Goal: Ask a question

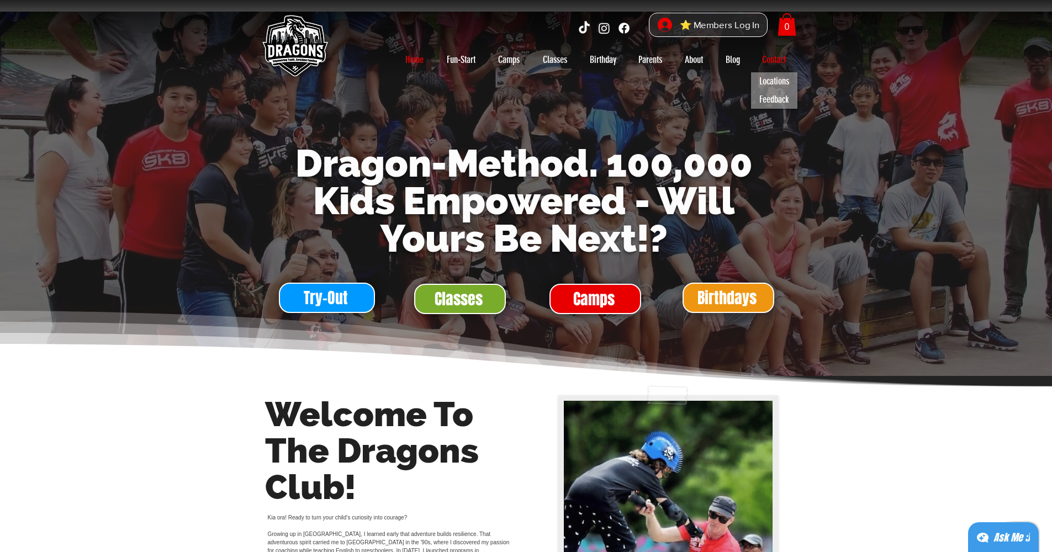
click at [776, 64] on p "Contact" at bounding box center [774, 60] width 35 height 18
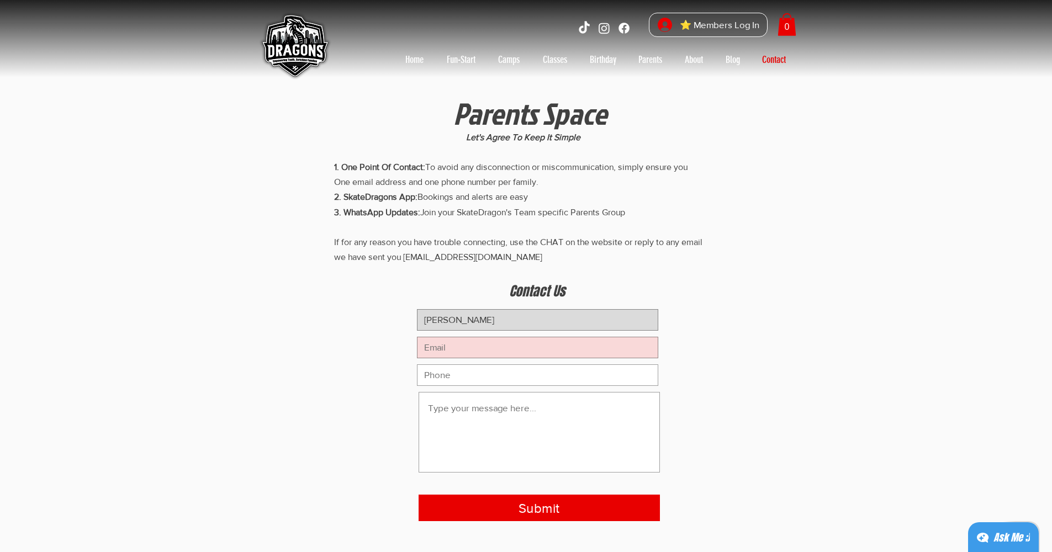
type input "[PERSON_NAME]"
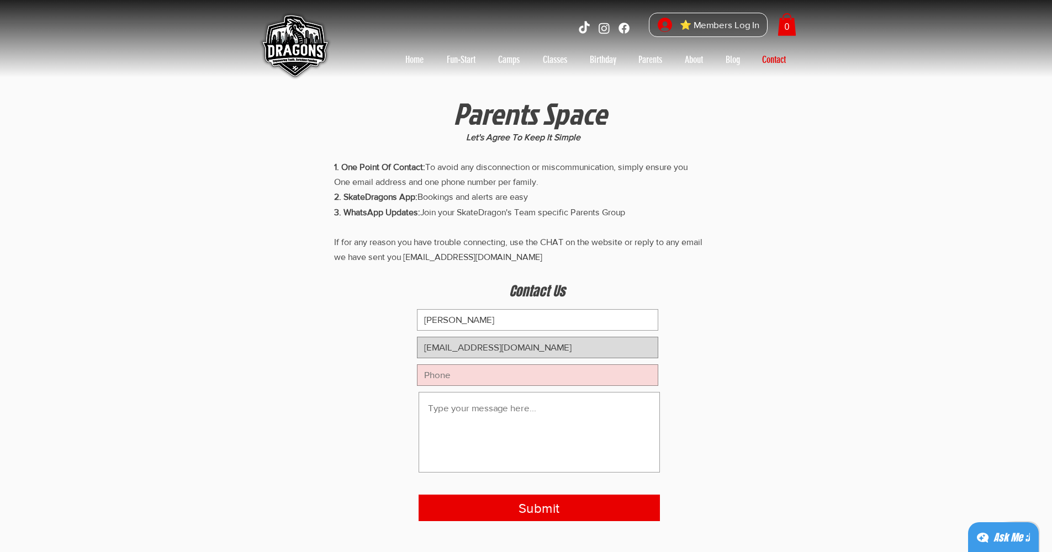
type input "[EMAIL_ADDRESS][DOMAIN_NAME]"
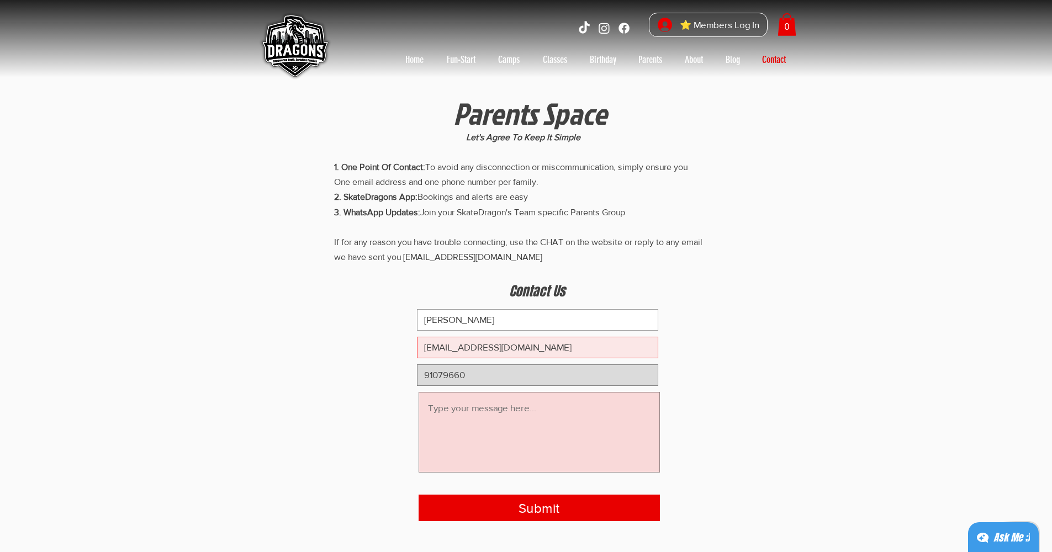
type input "91079660"
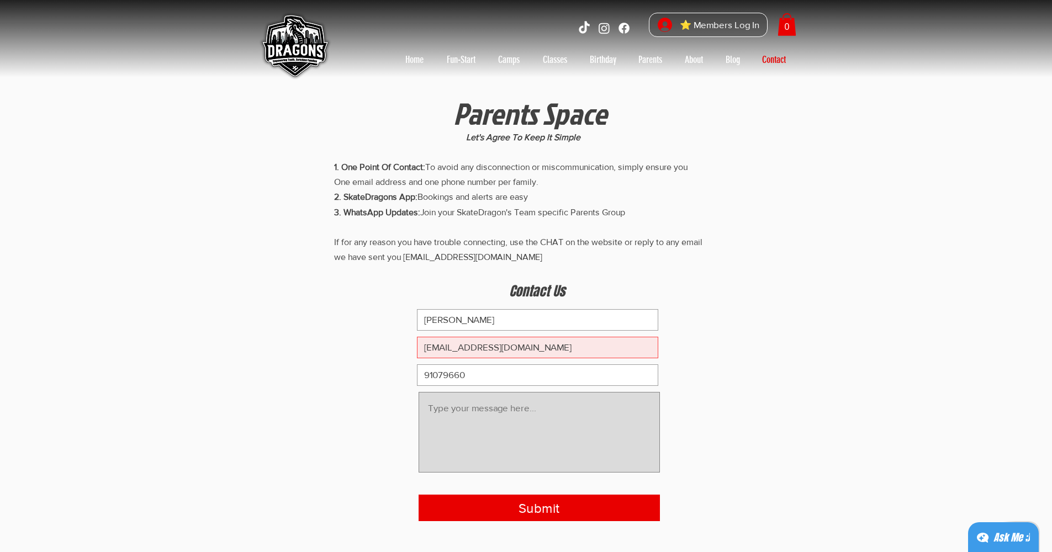
click at [445, 414] on textarea "main content" at bounding box center [539, 432] width 241 height 81
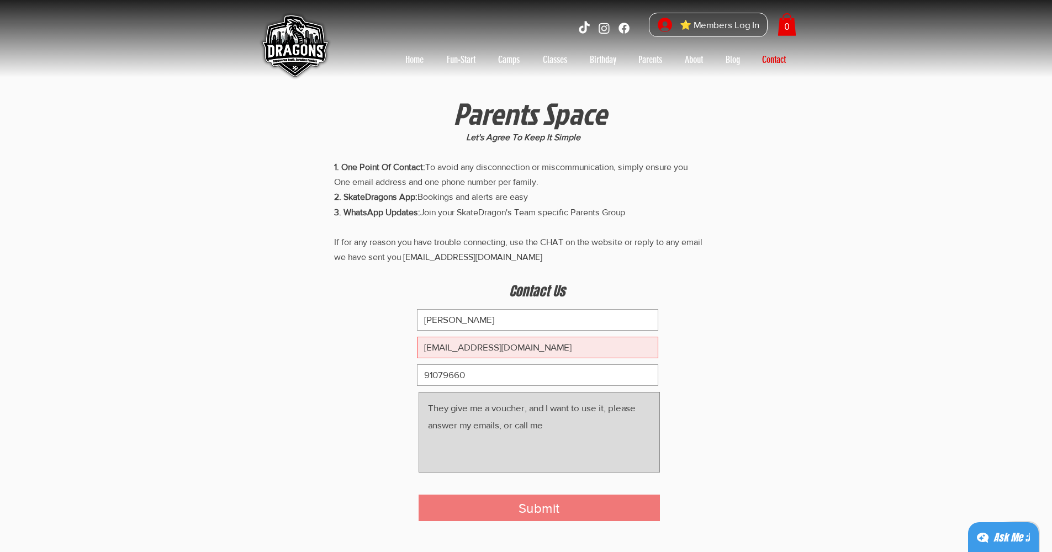
type textarea "They give me a voucher, and I want to use it, please answer my emails, or call …"
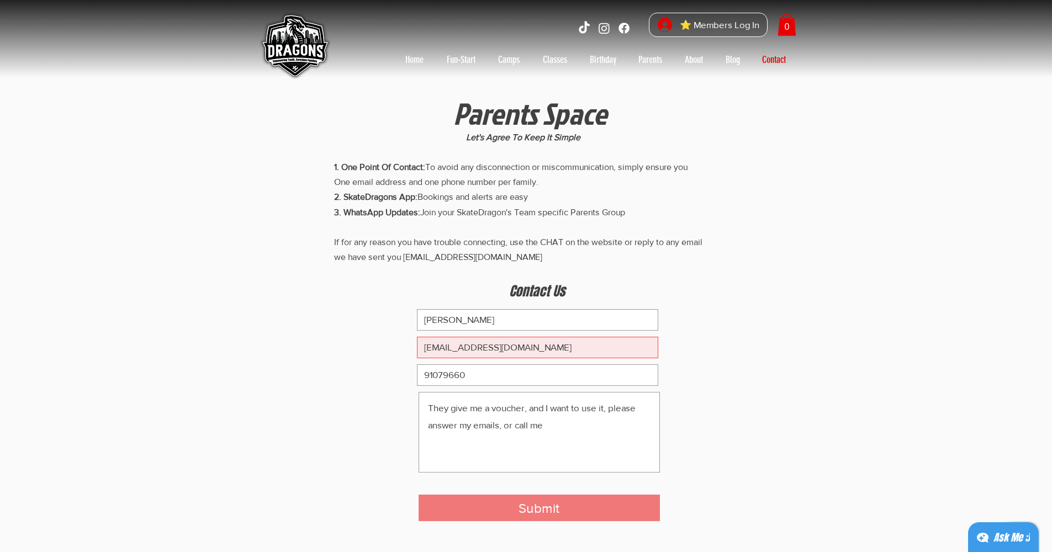
click at [534, 506] on span "Submit" at bounding box center [539, 508] width 41 height 19
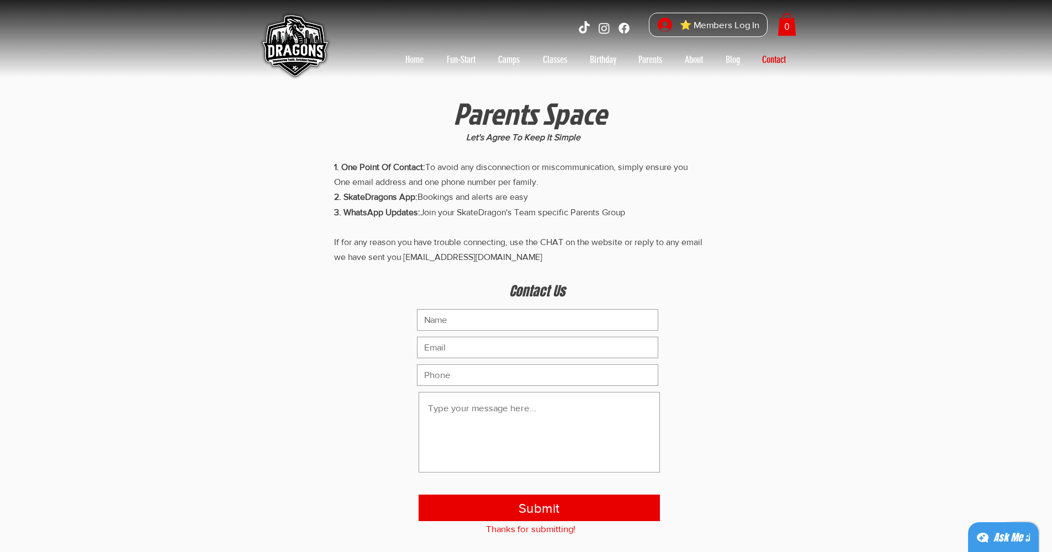
click at [1009, 535] on div "Ask Me ;)" at bounding box center [1011, 537] width 36 height 15
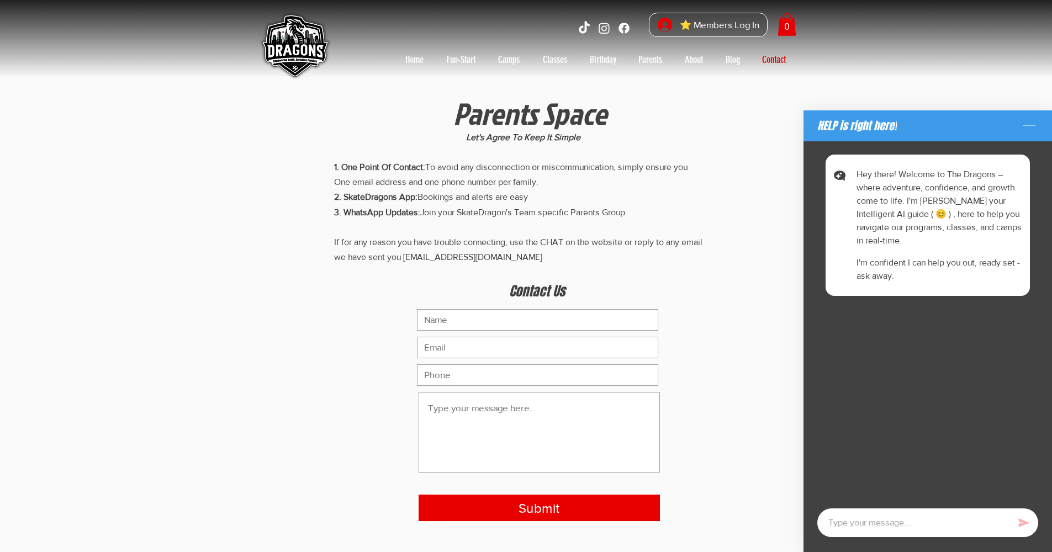
type textarea "x"
type textarea "i"
type textarea "x"
type textarea "I"
type textarea "x"
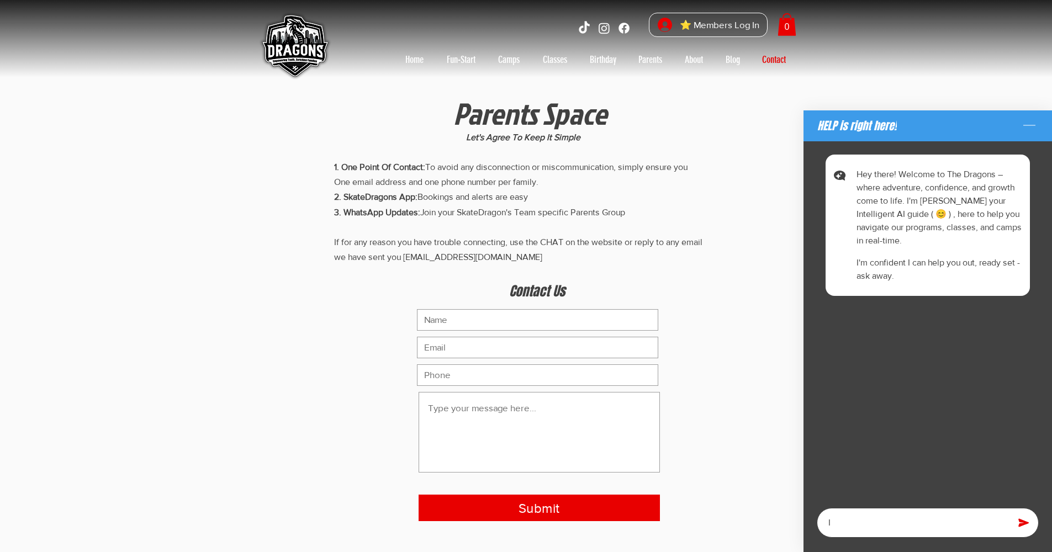
type textarea "I h"
type textarea "x"
type textarea "I ha"
type textarea "x"
type textarea "I hav"
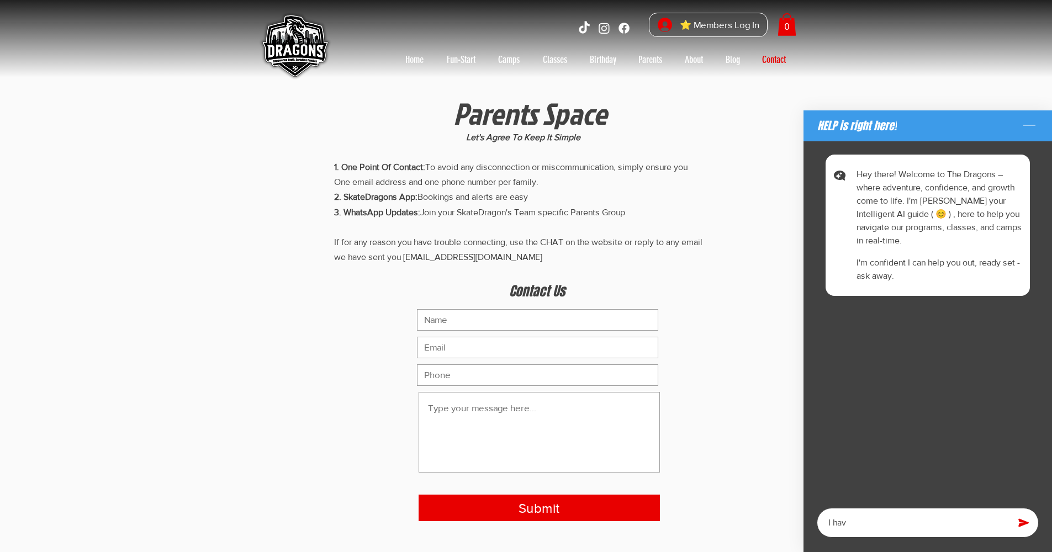
type textarea "x"
type textarea "I have"
type textarea "x"
type textarea "I have"
type textarea "x"
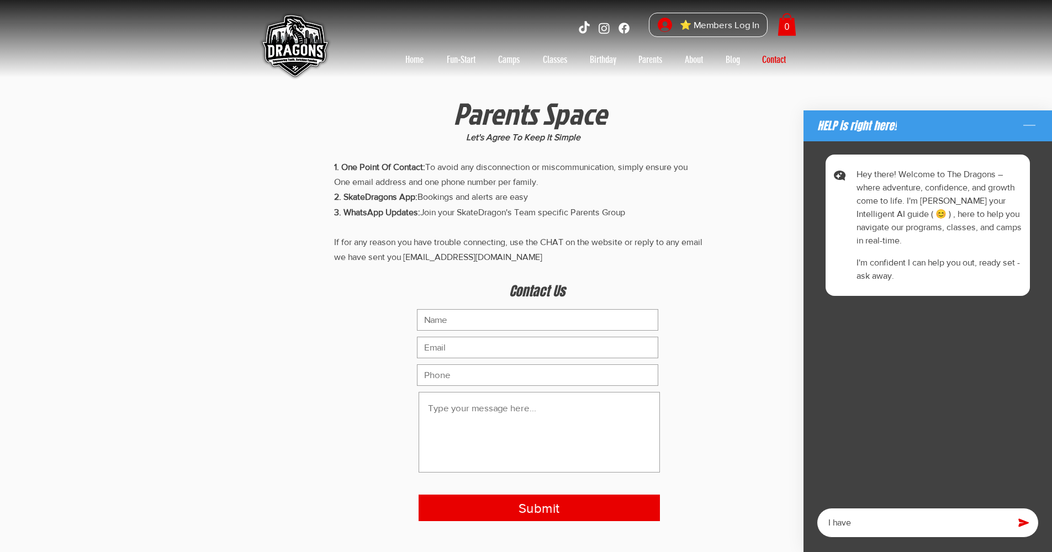
type textarea "I have v"
type textarea "x"
type textarea "I have vo"
type textarea "x"
type textarea "I have vou"
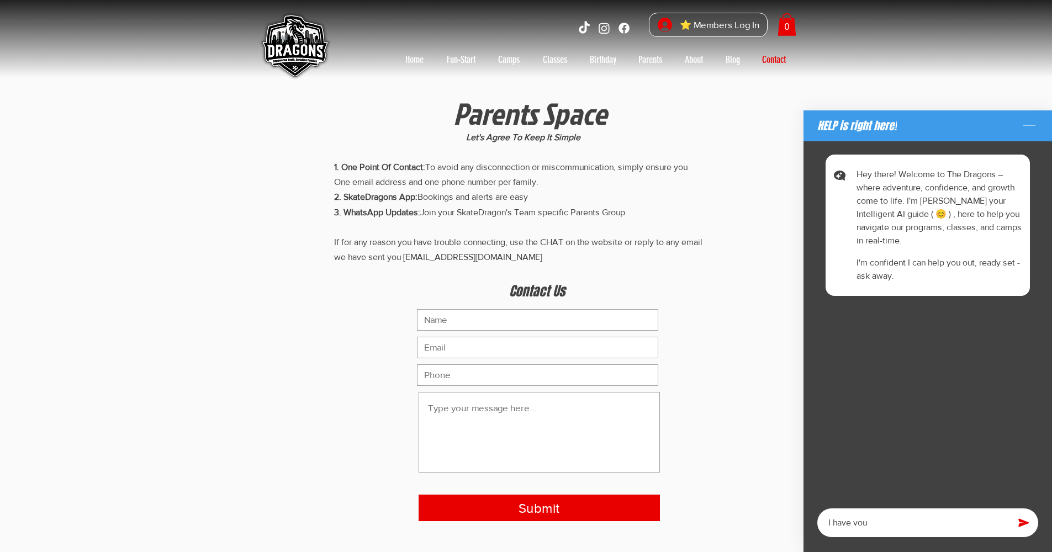
type textarea "x"
type textarea "I have vouc"
type textarea "x"
type textarea "I have vouch"
type textarea "x"
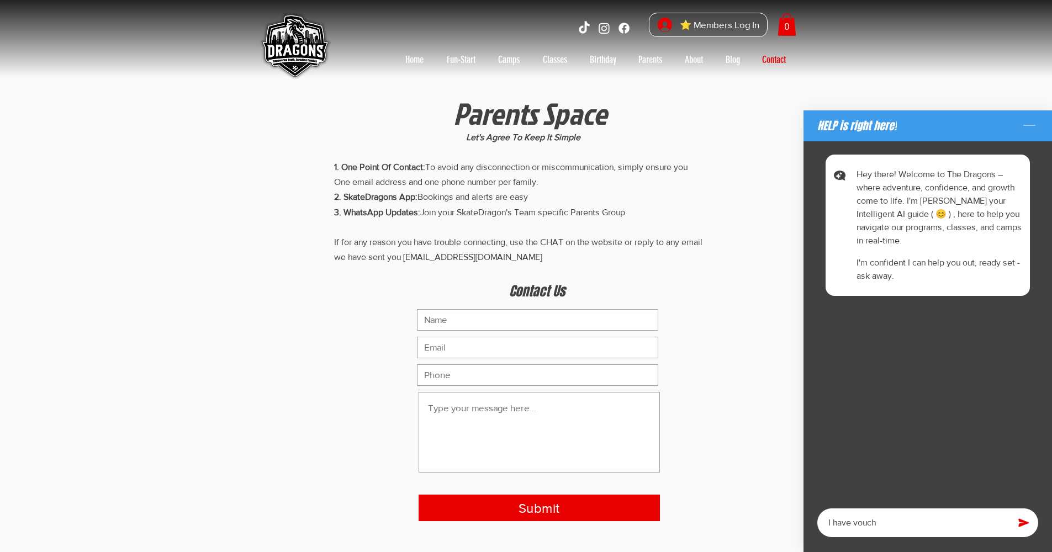
type textarea "I have vouche"
type textarea "x"
type textarea "I have voucher"
click at [1022, 524] on icon "button" at bounding box center [1023, 523] width 10 height 8
type textarea "x"
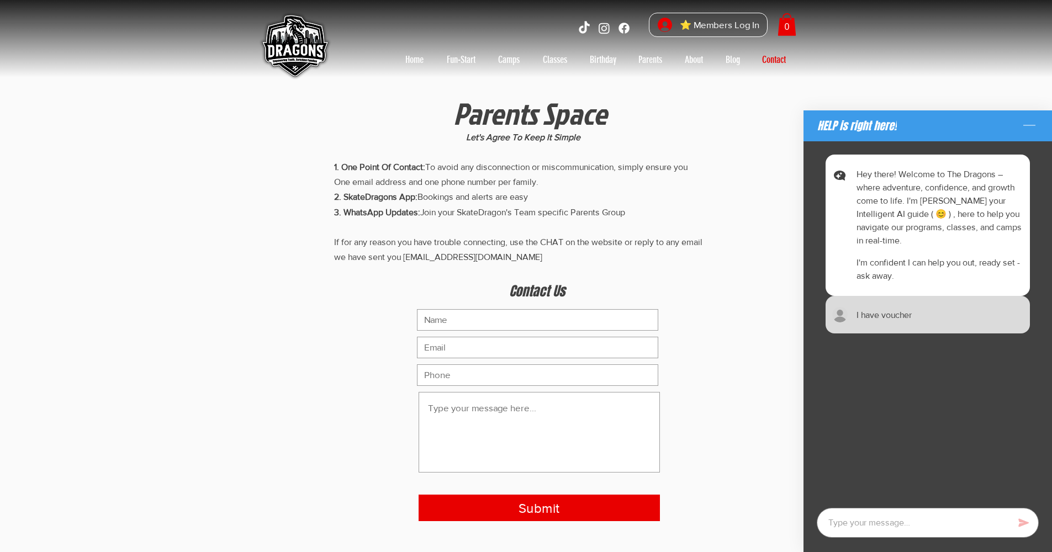
type textarea "x"
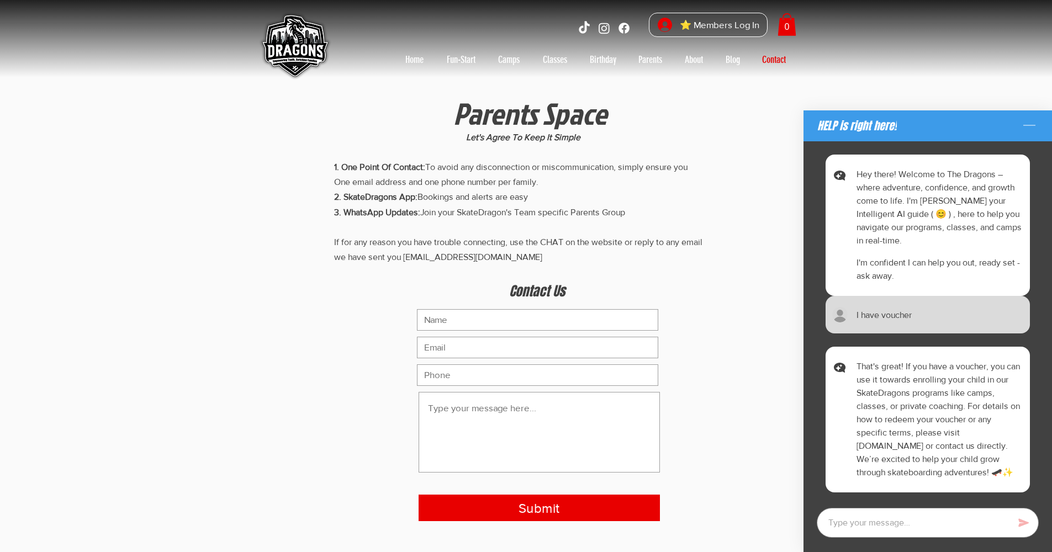
click at [1024, 523] on button "button" at bounding box center [1024, 523] width 17 height 17
click at [919, 537] on textarea at bounding box center [928, 523] width 222 height 30
type textarea "x"
type textarea "i"
type textarea "x"
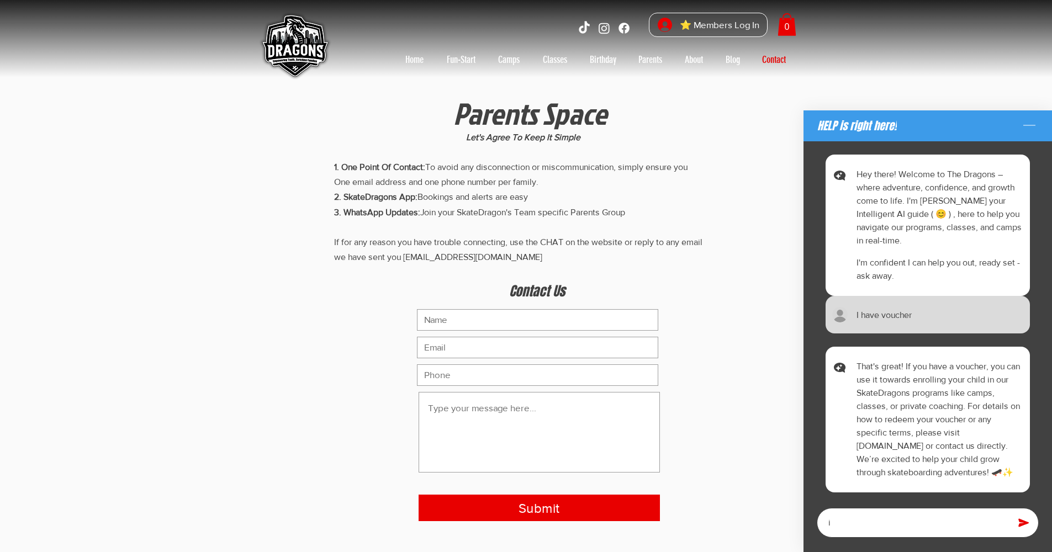
type textarea "I"
type textarea "x"
type textarea "I m"
type textarea "x"
type textarea "I ma"
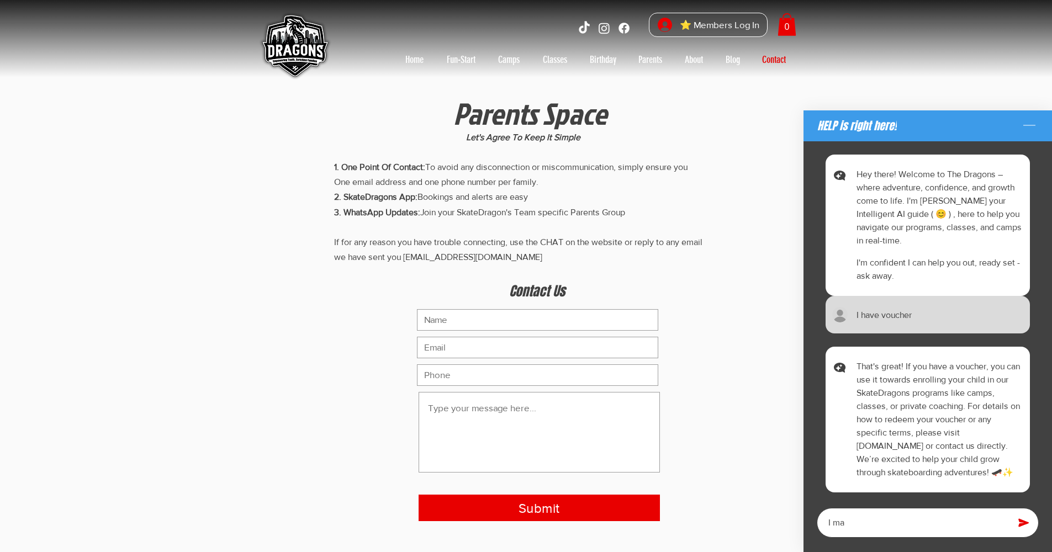
type textarea "x"
type textarea "I ma"
type textarea "x"
type textarea "I ma t"
type textarea "x"
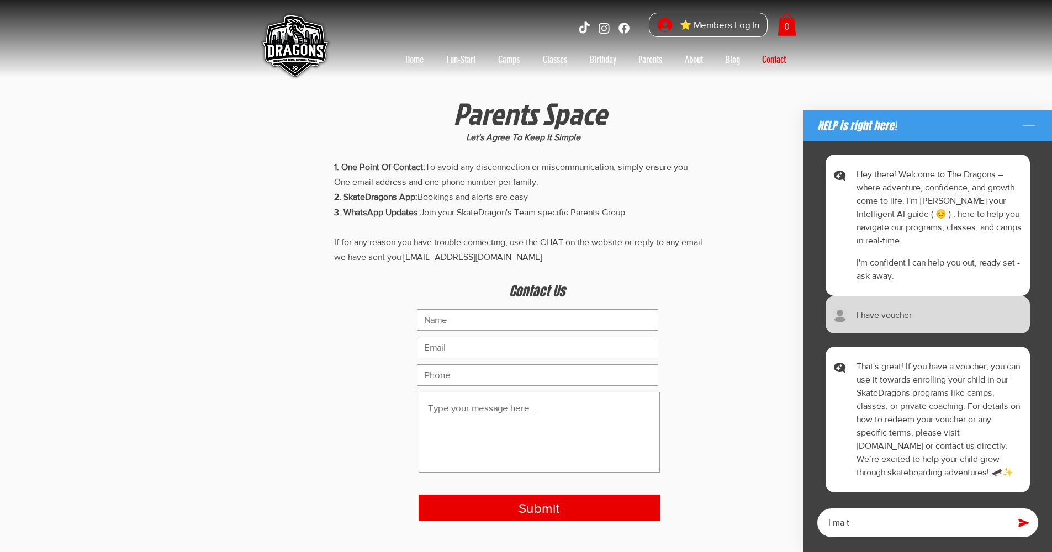
type textarea "I ma tr"
type textarea "x"
type textarea "I ma try"
type textarea "x"
type textarea "I ma tryn"
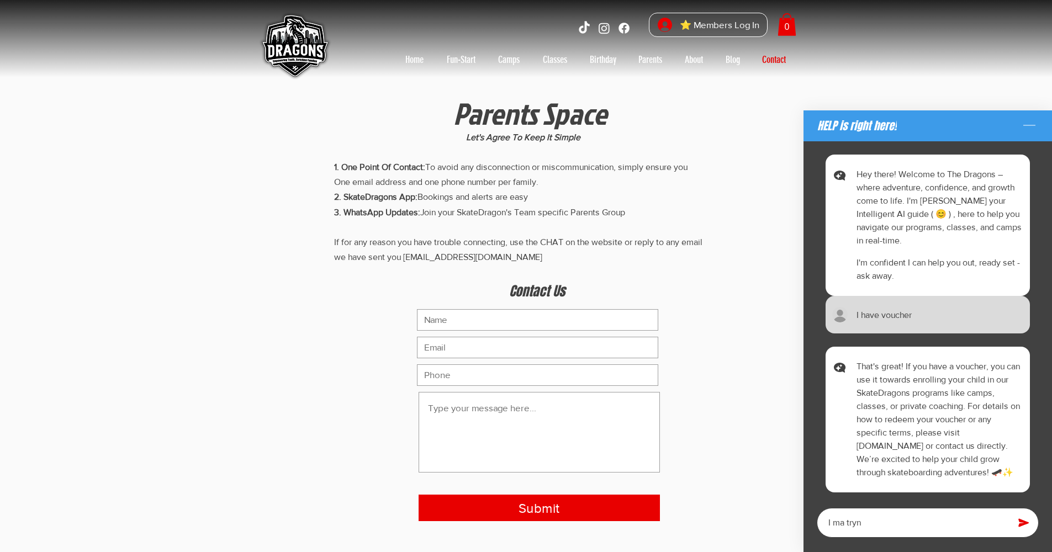
type textarea "x"
type textarea "I ma tryng"
type textarea "x"
type textarea "I ma trying"
type textarea "x"
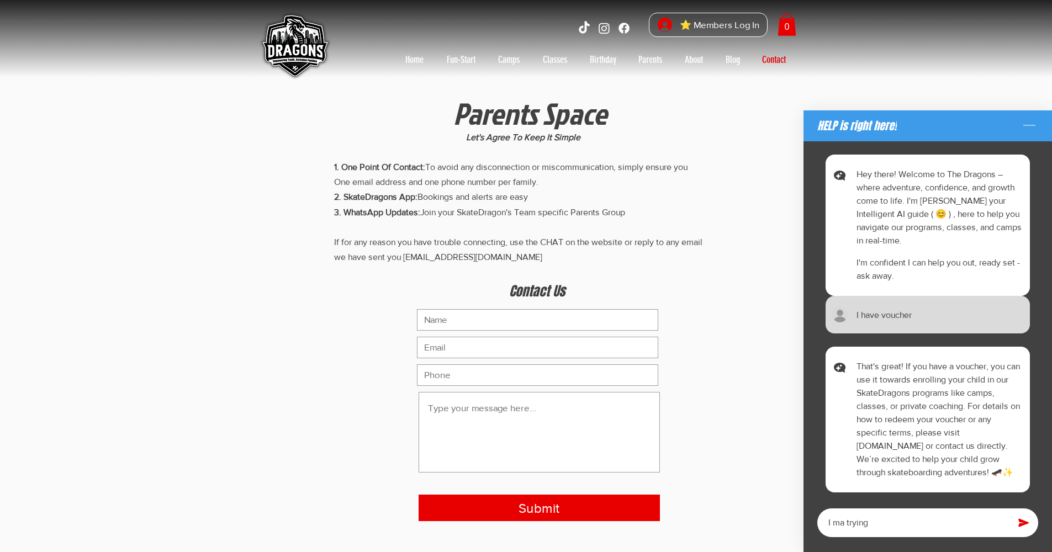
type textarea "I ma trying t"
type textarea "x"
type textarea "I ma trying to"
type textarea "x"
type textarea "I ma trying to"
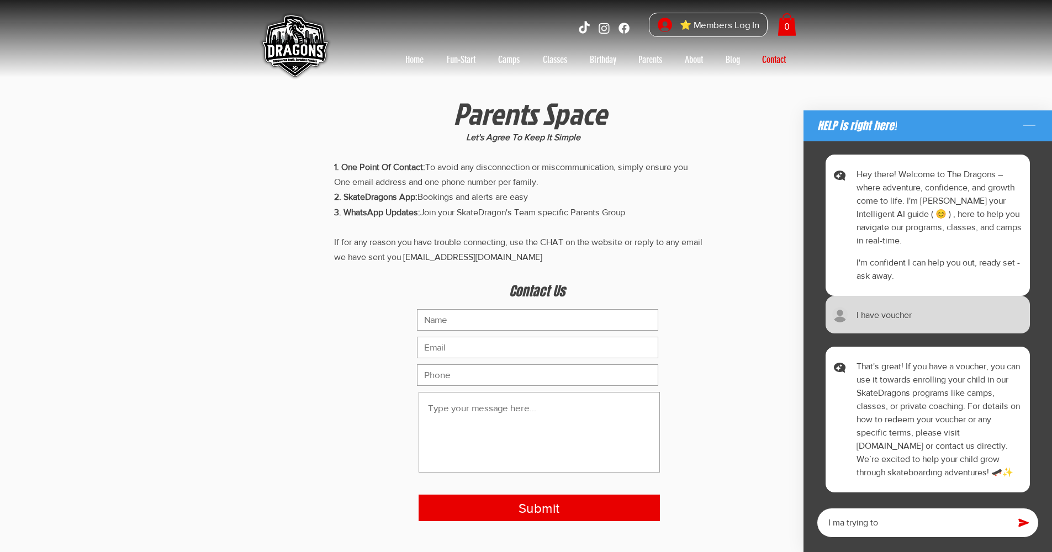
type textarea "x"
type textarea "I ma trying to c"
type textarea "x"
type textarea "I ma trying to co"
type textarea "x"
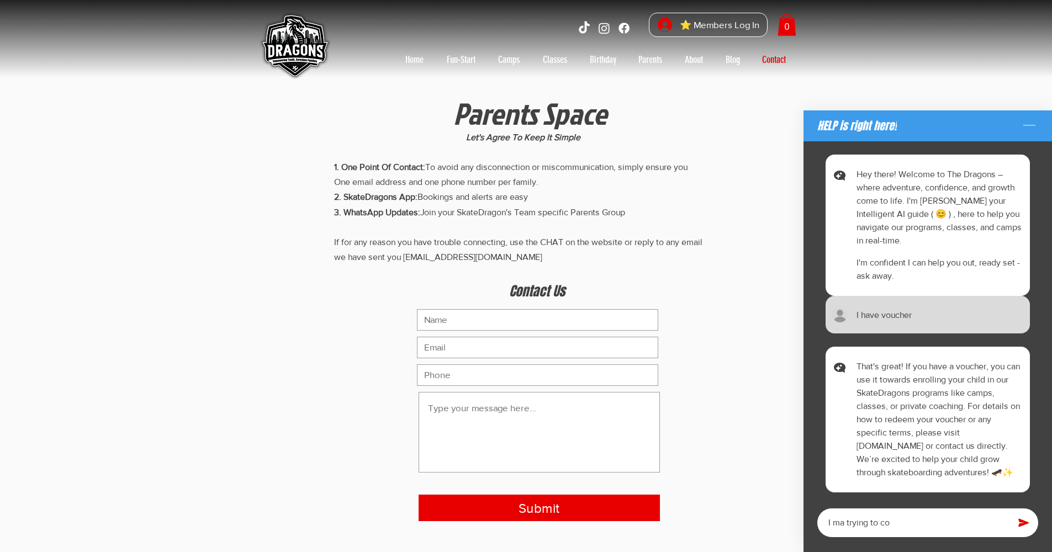
type textarea "I ma trying to con"
type textarea "x"
type textarea "I ma trying to cont"
type textarea "x"
type textarea "I ma trying to conta"
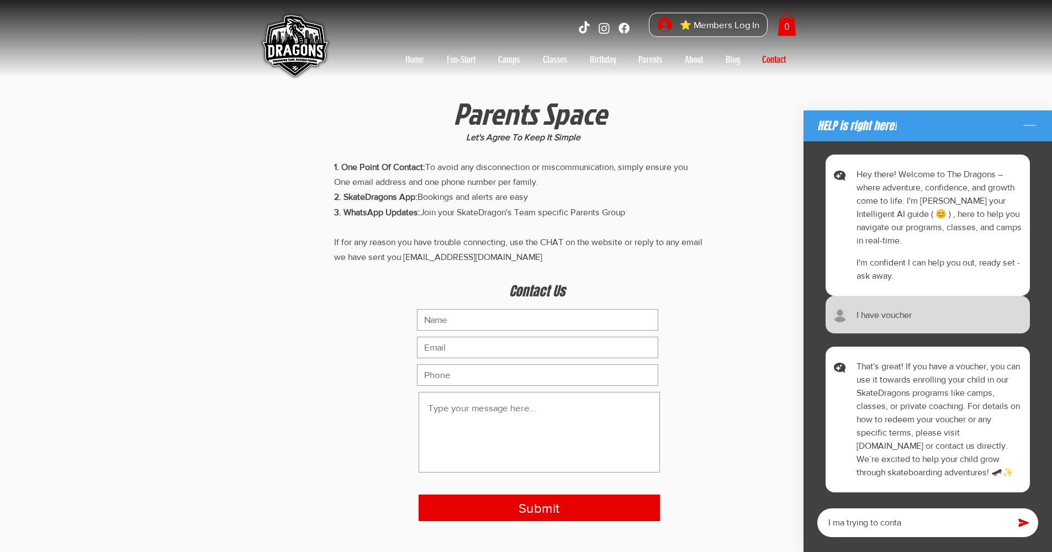
type textarea "x"
type textarea "I ma trying to contac"
type textarea "x"
type textarea "I ma trying to contact"
type textarea "x"
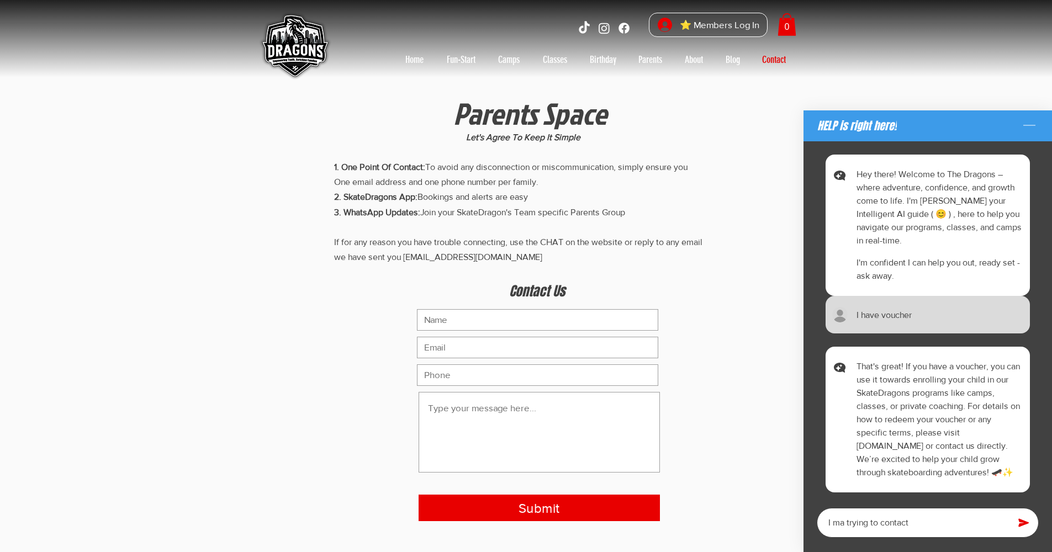
type textarea "I ma trying to contact"
type textarea "x"
type textarea "I ma trying to contact y"
type textarea "x"
type textarea "I ma trying to contact yo"
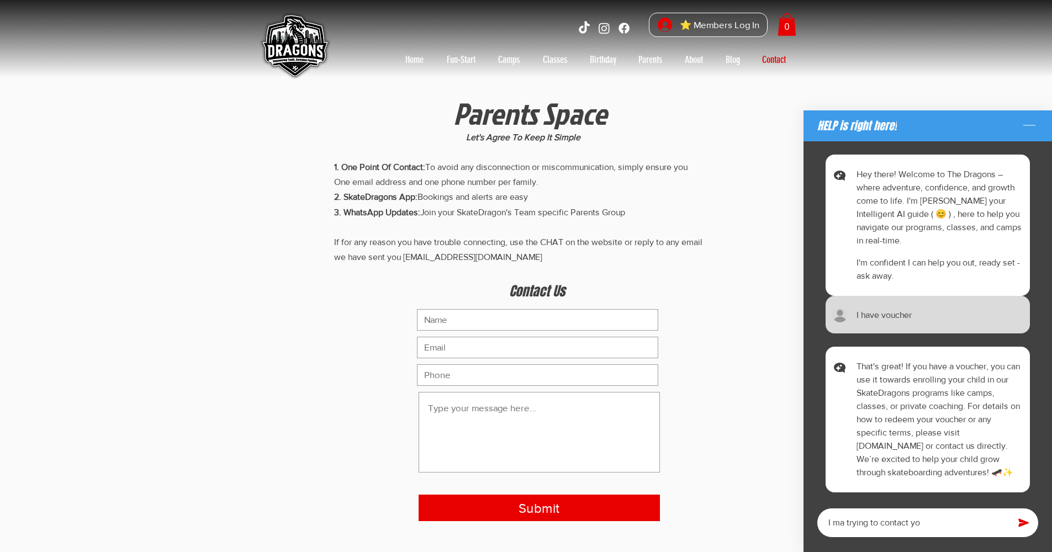
type textarea "x"
type textarea "I ma trying to contact you"
type textarea "x"
type textarea "I ma trying to contact you"
type textarea "x"
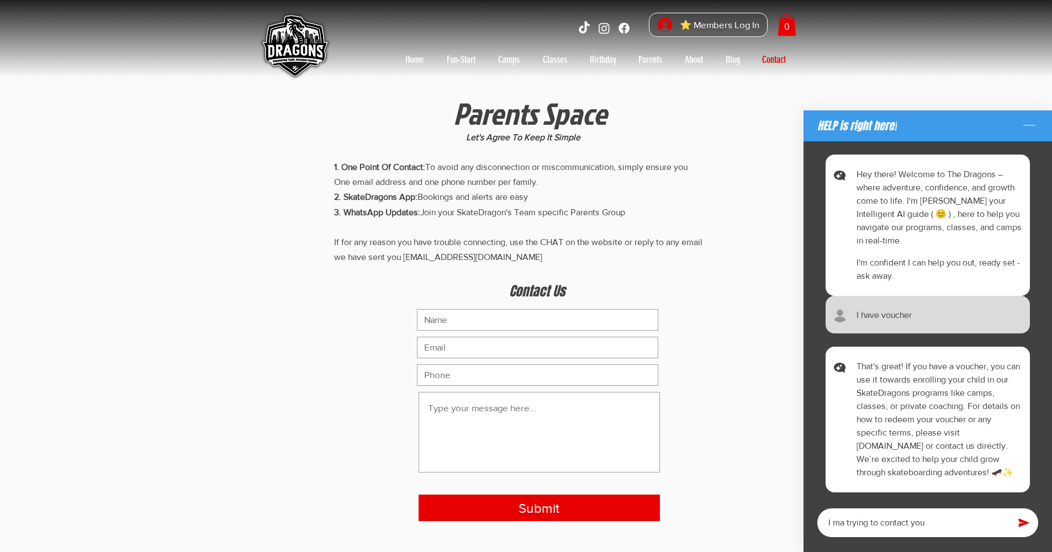
type textarea "I ma trying to contact you d"
type textarea "x"
type textarea "I ma trying to contact you di"
type textarea "x"
type textarea "I ma trying to contact you dir"
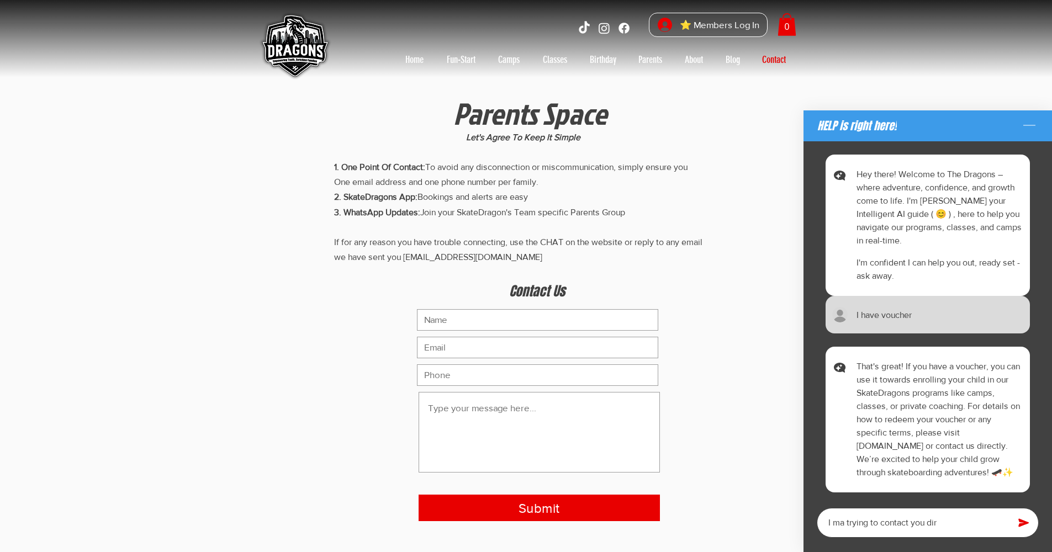
type textarea "x"
type textarea "I ma trying to contact you dire"
type textarea "x"
type textarea "I ma trying to contact you direc"
type textarea "x"
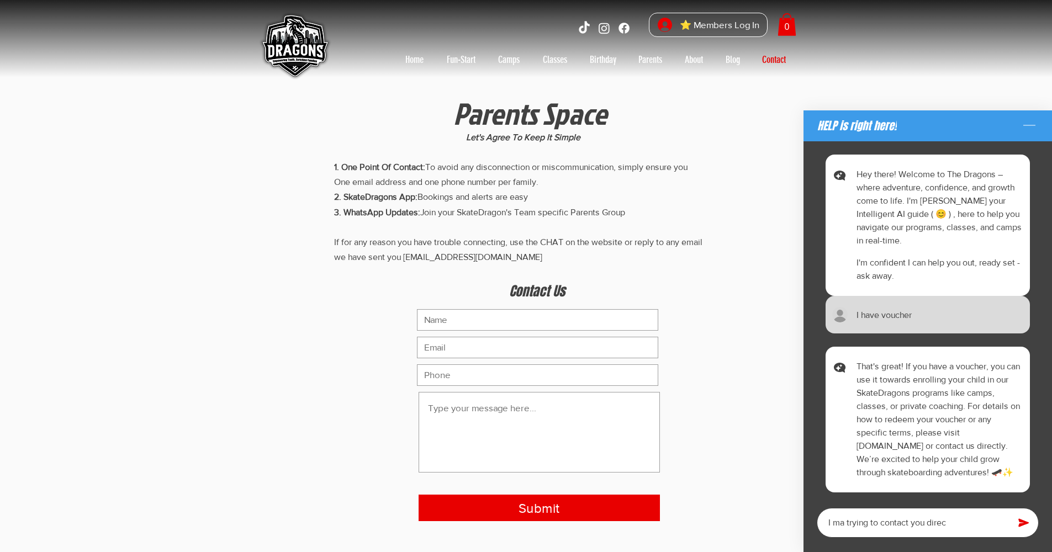
type textarea "I ma trying to contact you direcl"
type textarea "x"
type textarea "I ma trying to contact you direclt"
type textarea "x"
type textarea "I ma trying to contact you direclty"
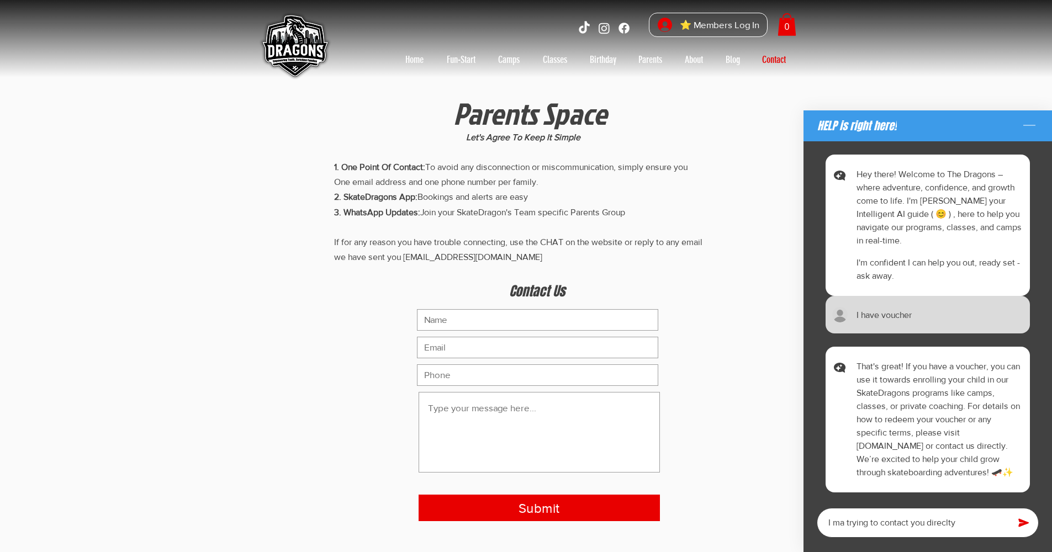
type textarea "x"
type textarea "I ma trying to contact you directly"
type textarea "x"
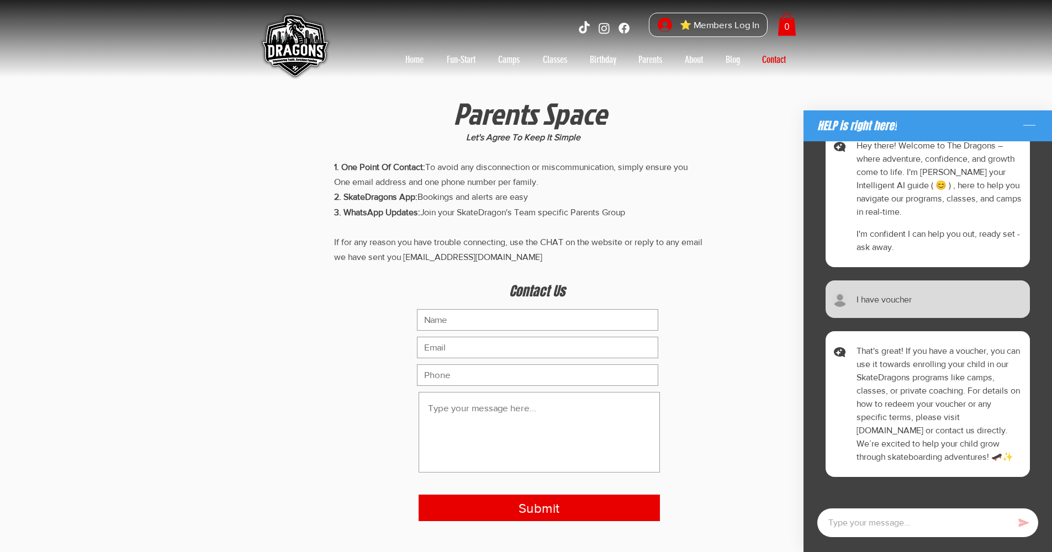
type textarea "x"
type textarea "h"
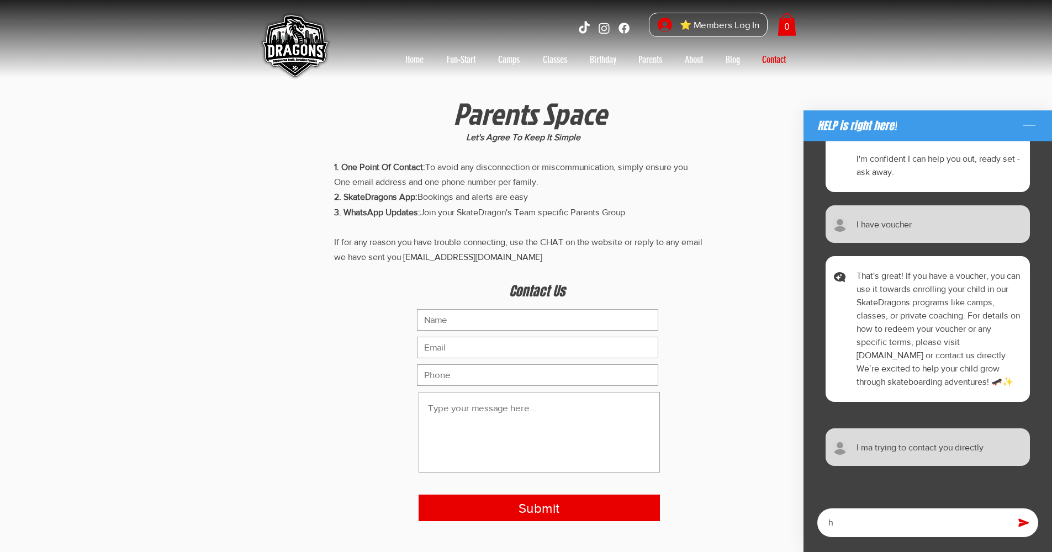
scroll to position [106, 0]
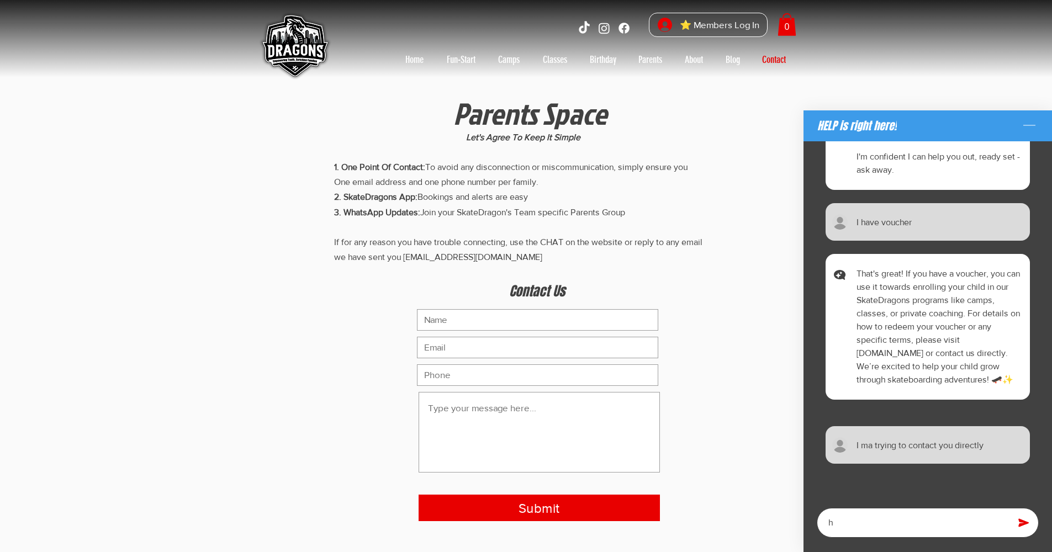
type textarea "x"
type textarea "hw"
type textarea "x"
type textarea "hw"
type textarea "x"
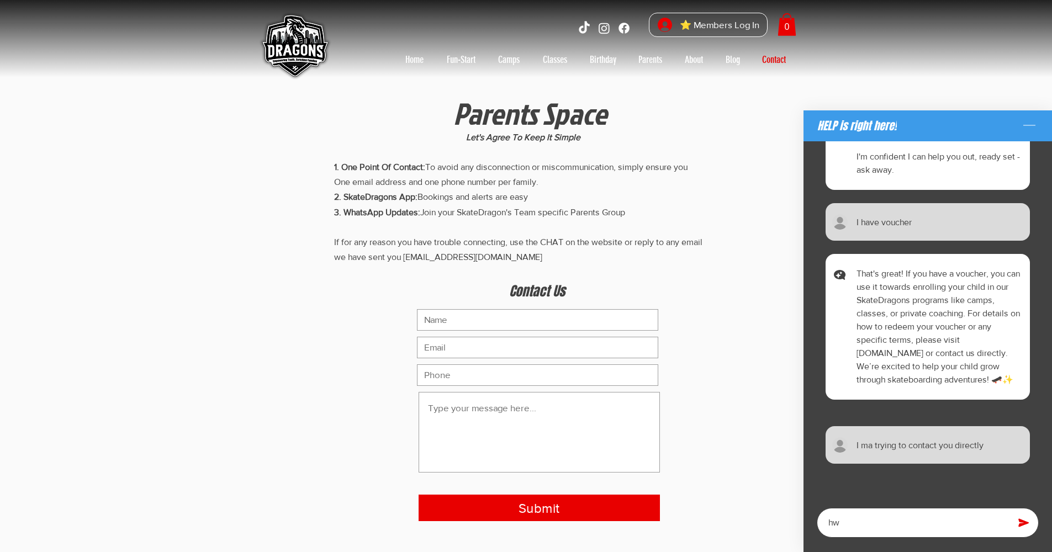
type textarea "hw"
type textarea "x"
type textarea "h"
type textarea "x"
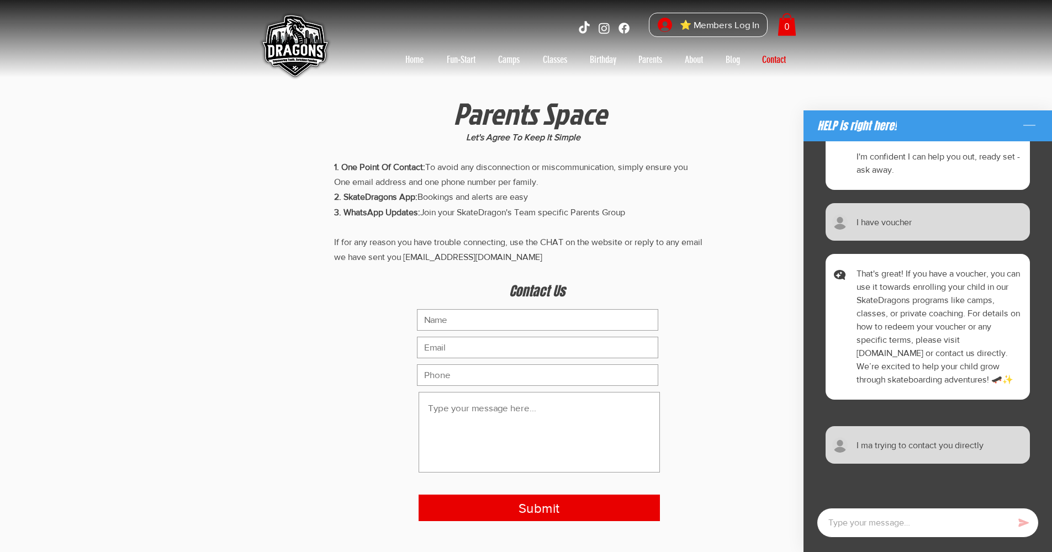
type textarea "g"
type textarea "x"
type textarea "c"
type textarea "x"
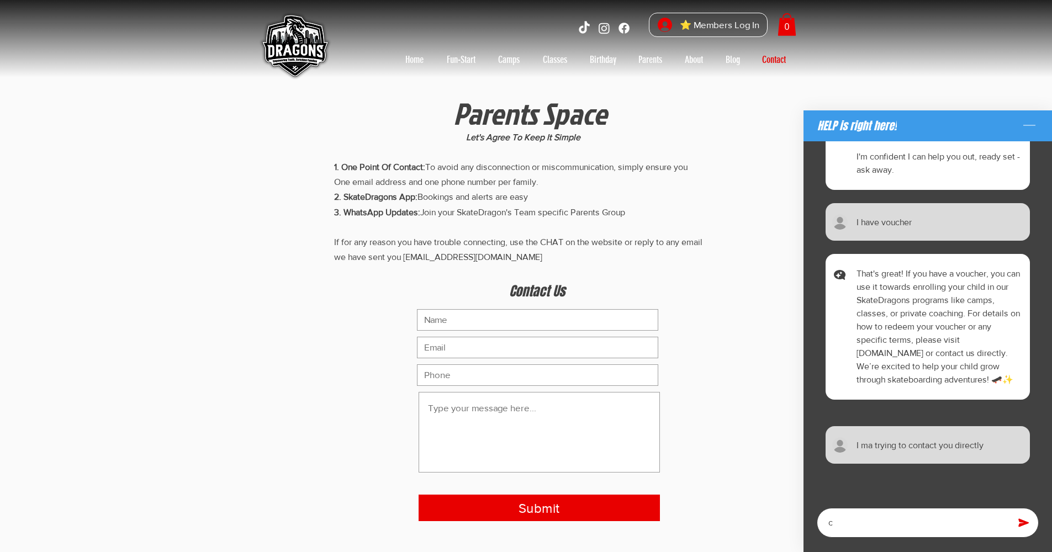
type textarea "co"
type textarea "x"
type textarea "cou"
type textarea "x"
type textarea "coul"
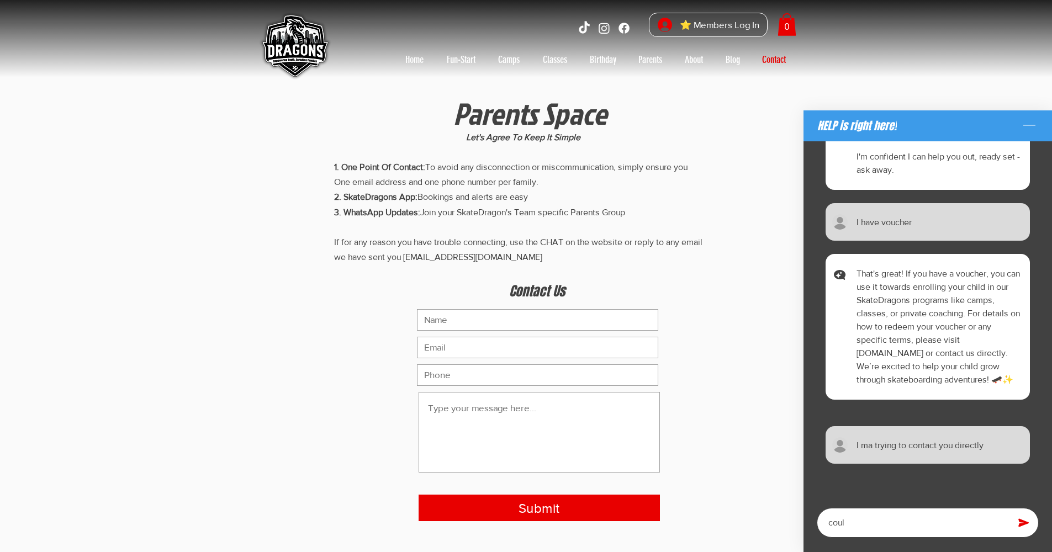
type textarea "x"
type textarea "could"
type textarea "x"
type textarea "could"
type textarea "x"
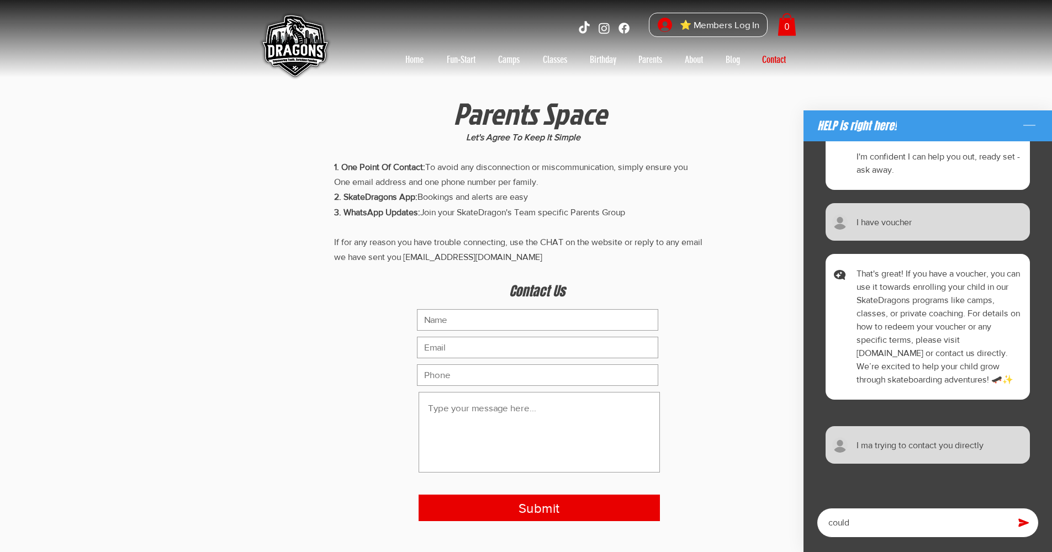
type textarea "could y"
type textarea "x"
type textarea "could yo"
type textarea "x"
type textarea "could you"
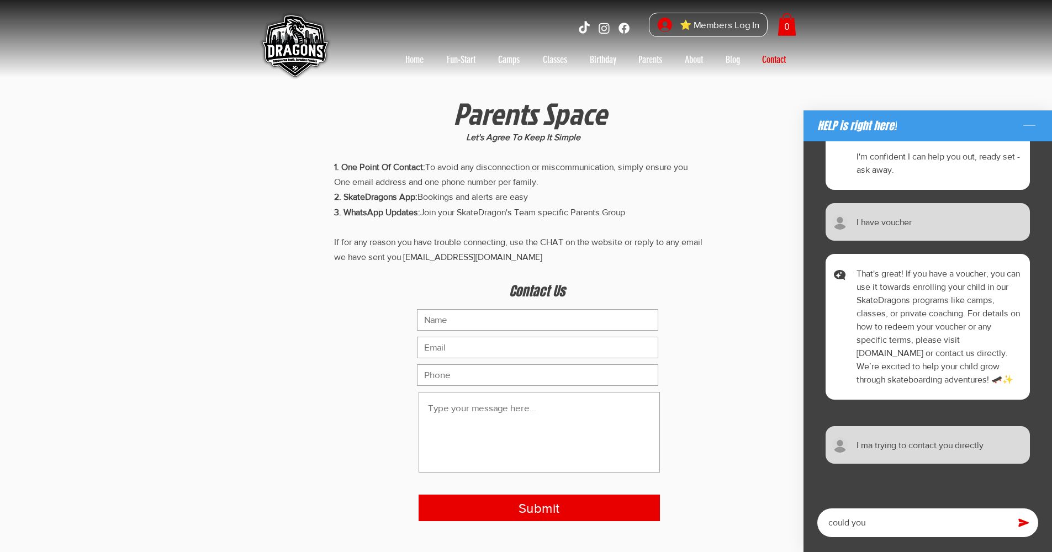
type textarea "x"
type textarea "could you"
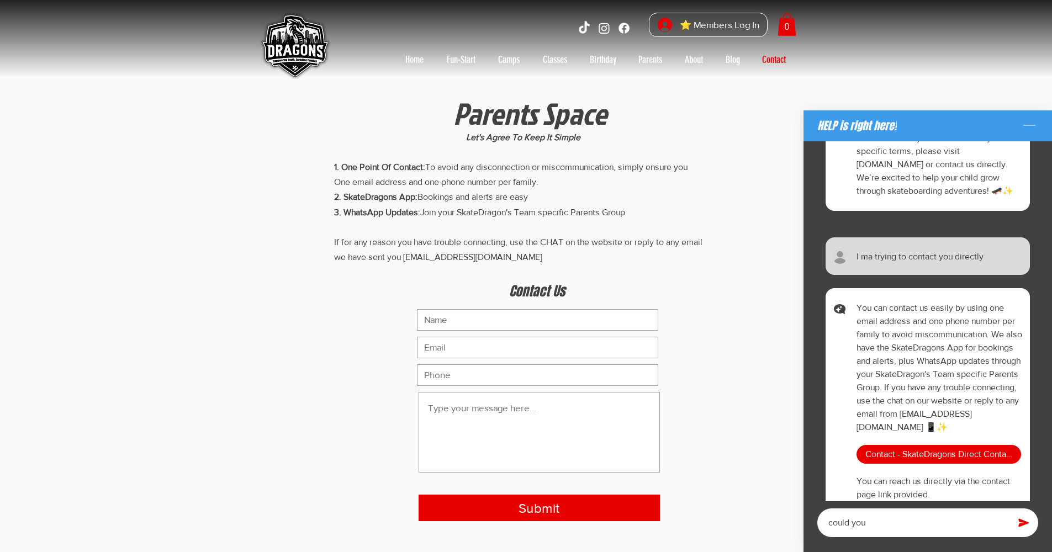
type textarea "x"
type textarea "could you p"
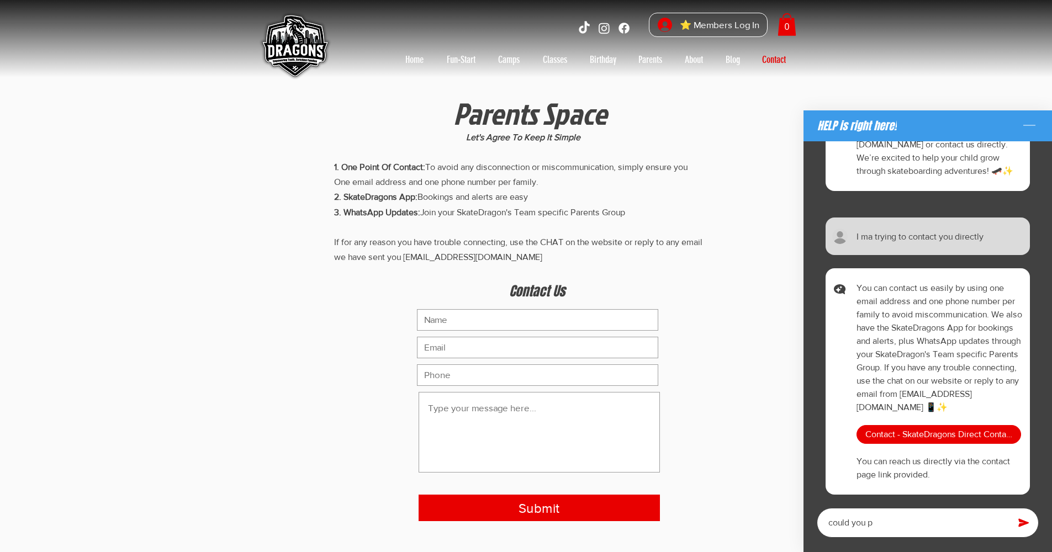
type textarea "x"
type textarea "could you pl"
type textarea "x"
type textarea "could you ple"
type textarea "x"
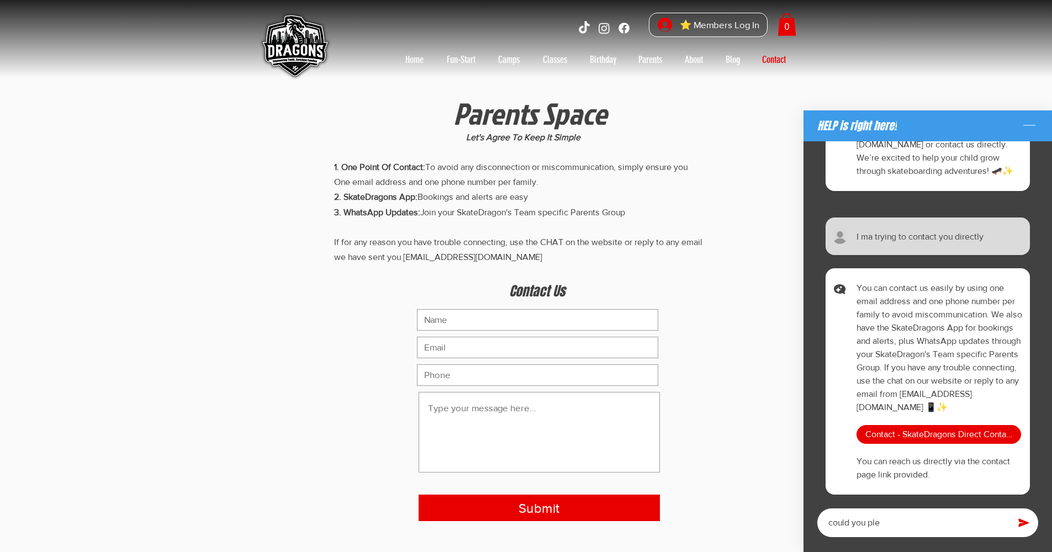
type textarea "could you plea"
type textarea "x"
type textarea "could you pleas"
type textarea "x"
type textarea "could you please"
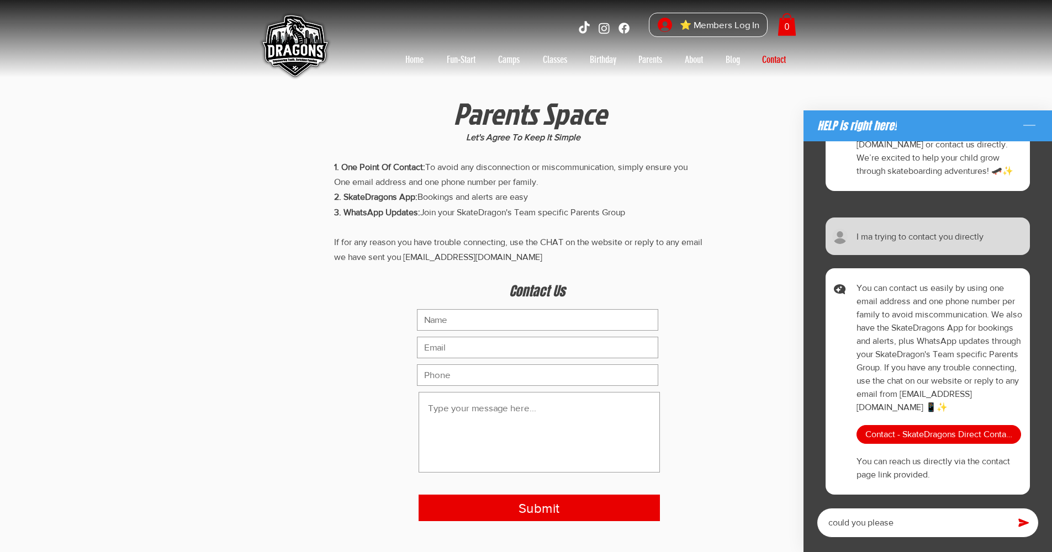
type textarea "x"
type textarea "could you please"
click at [912, 431] on span "Contact - SkateDragons Direct Contact Info" at bounding box center [938, 435] width 147 height 12
click at [912, 435] on span "Contact - SkateDragons Direct Contact Info" at bounding box center [938, 435] width 147 height 12
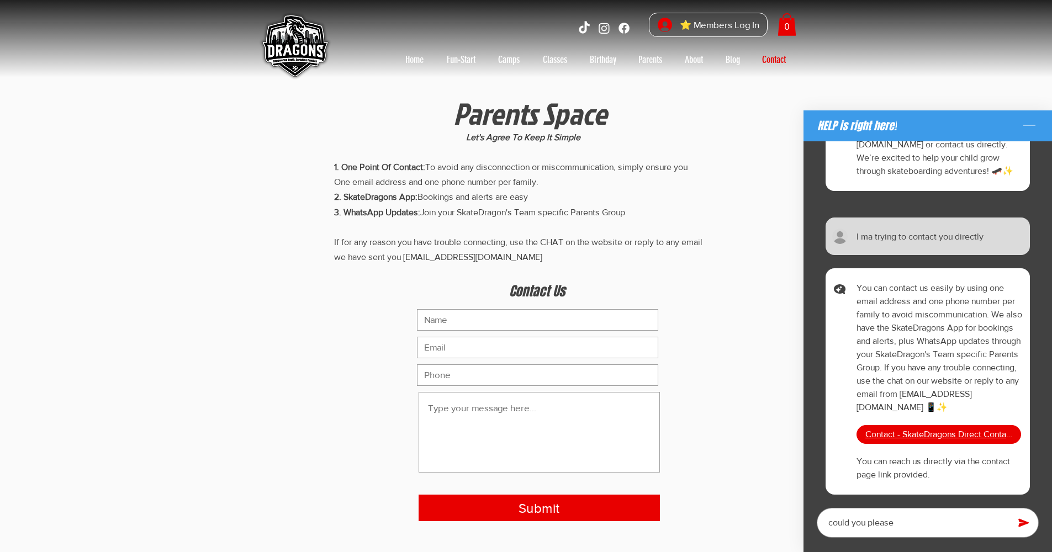
click at [912, 435] on span "Contact - SkateDragons Direct Contact Info" at bounding box center [938, 435] width 147 height 12
click at [923, 434] on span "Contact - SkateDragons Direct Contact Info" at bounding box center [938, 435] width 147 height 12
